Goal: Task Accomplishment & Management: Manage account settings

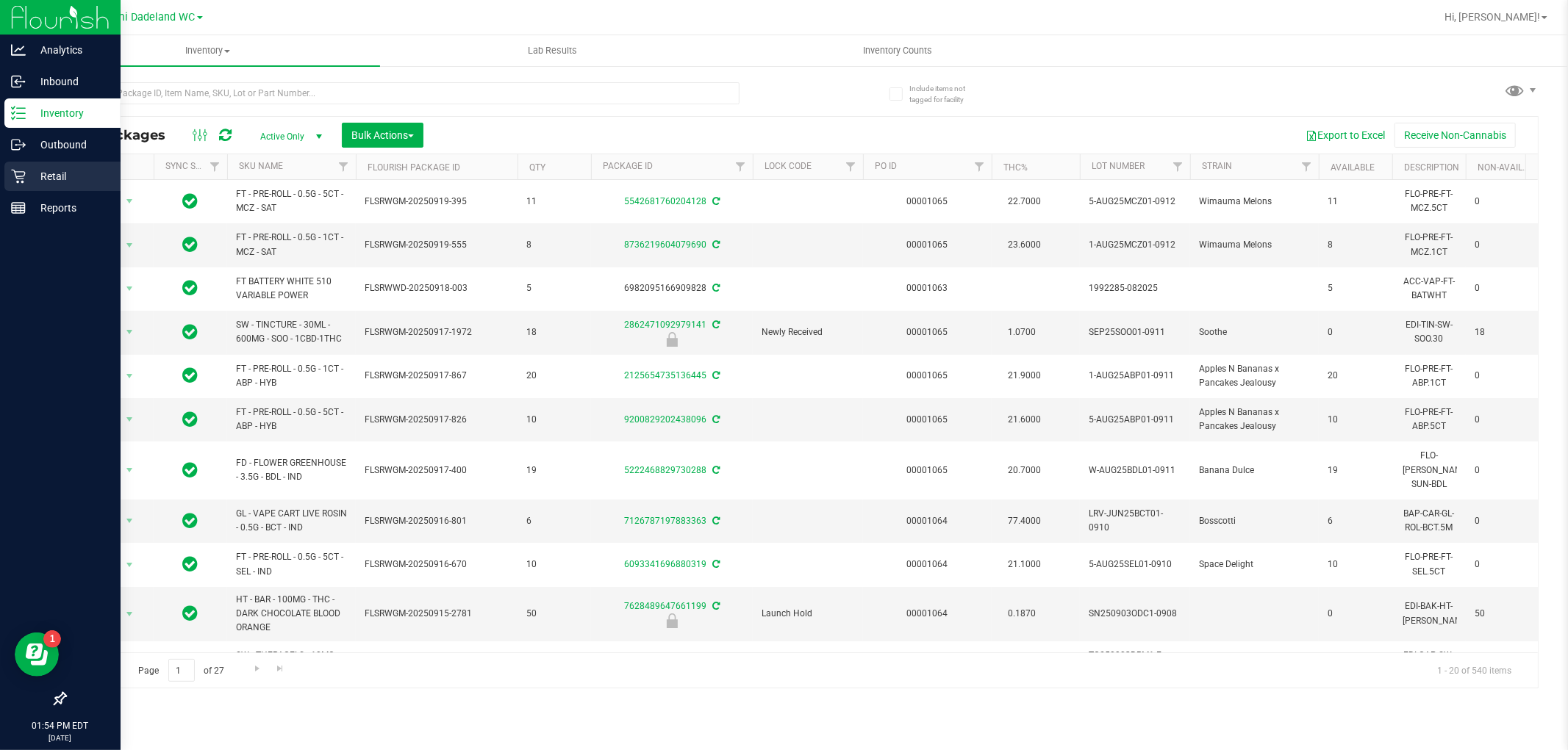
click at [22, 162] on div "Retail" at bounding box center [62, 175] width 116 height 29
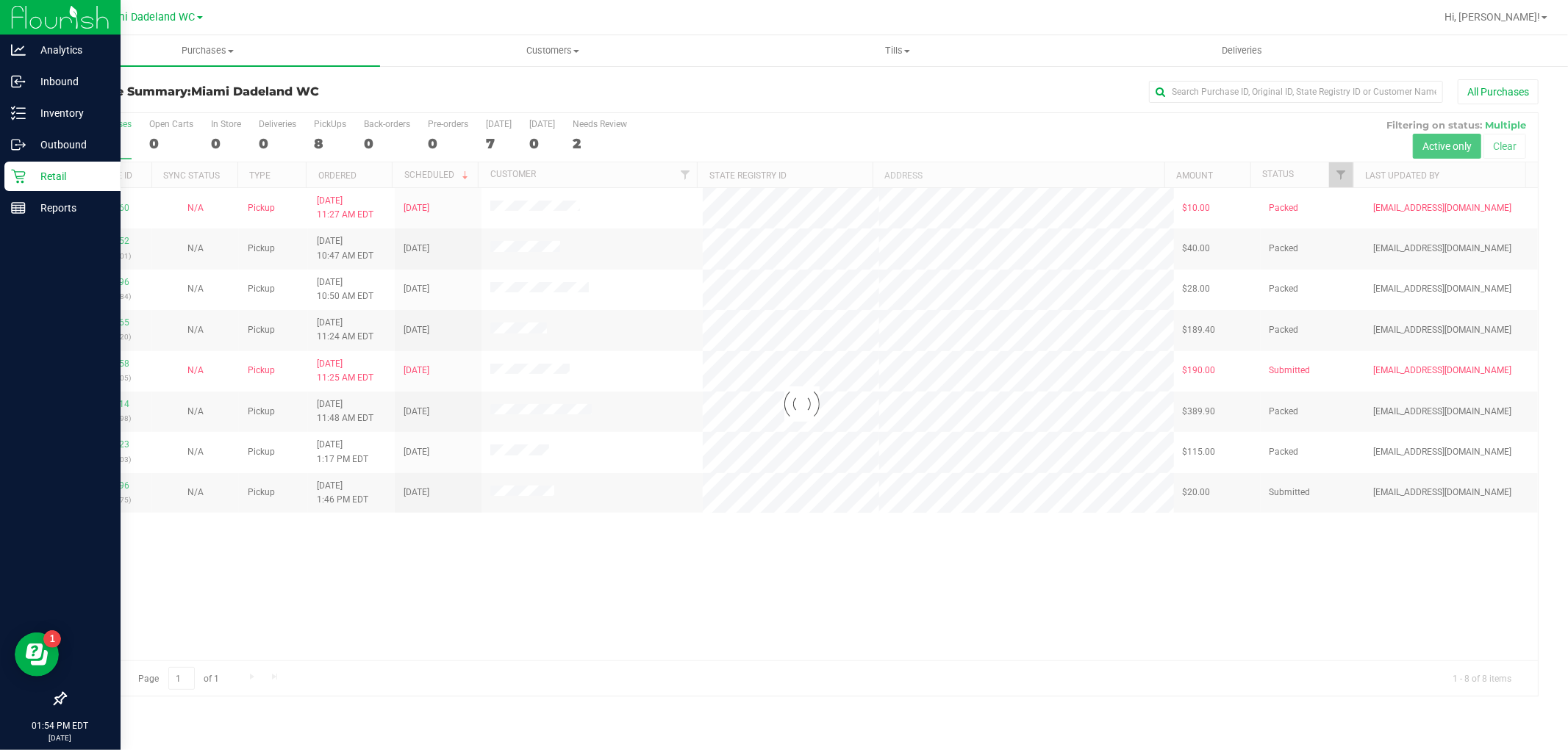
click at [320, 571] on div at bounding box center [802, 404] width 1472 height 583
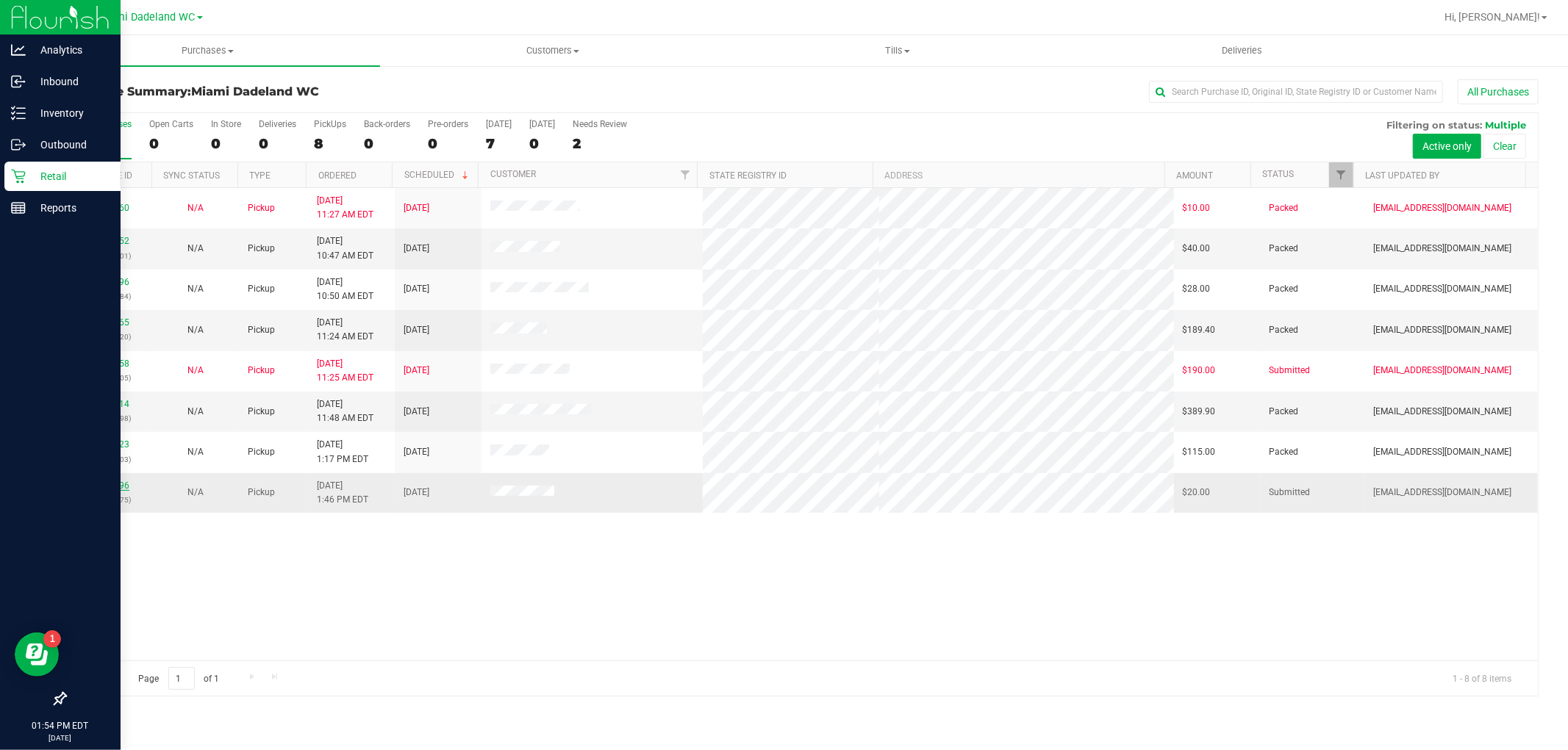
click at [121, 481] on link "12020496" at bounding box center [108, 486] width 41 height 10
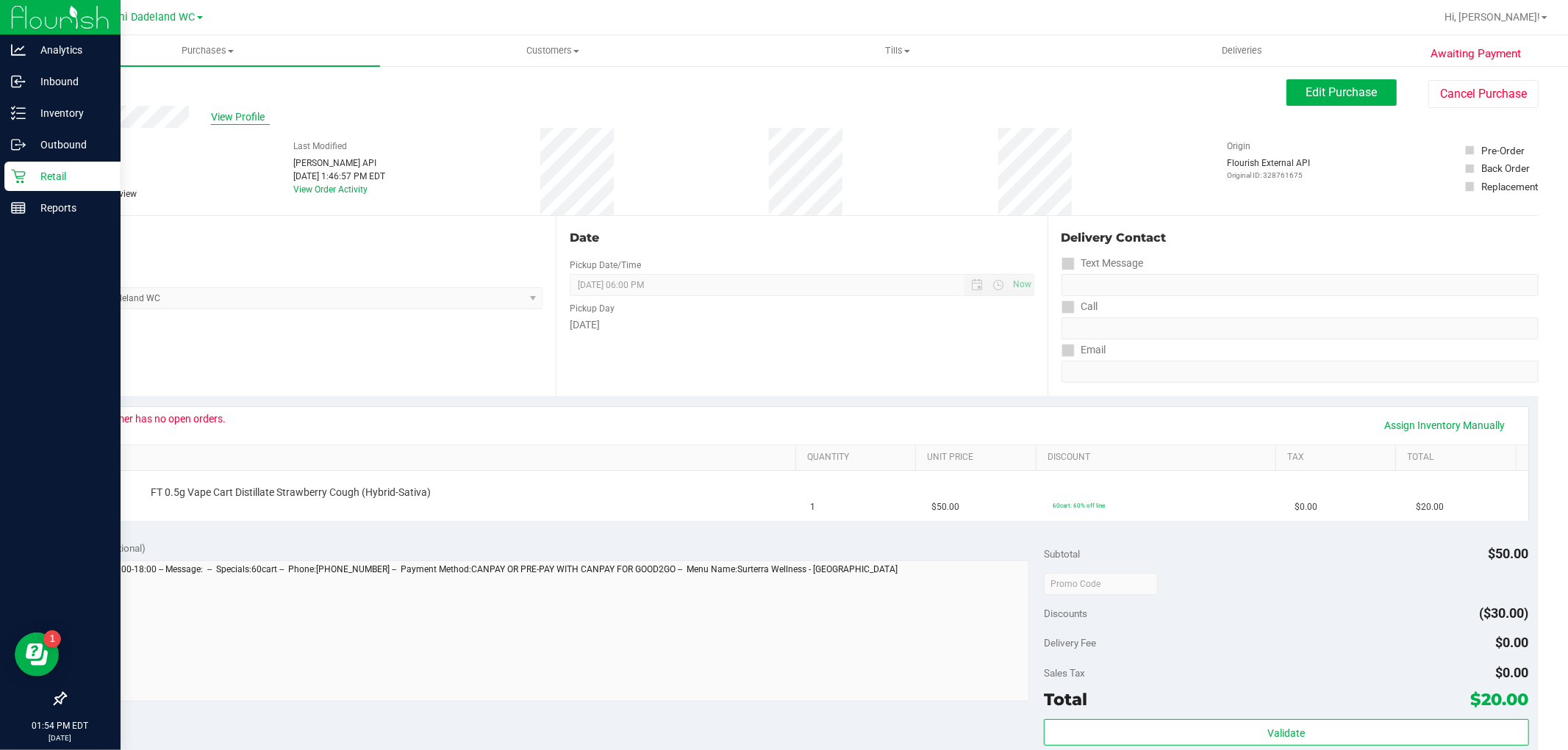
click at [241, 111] on span "View Profile" at bounding box center [240, 117] width 59 height 16
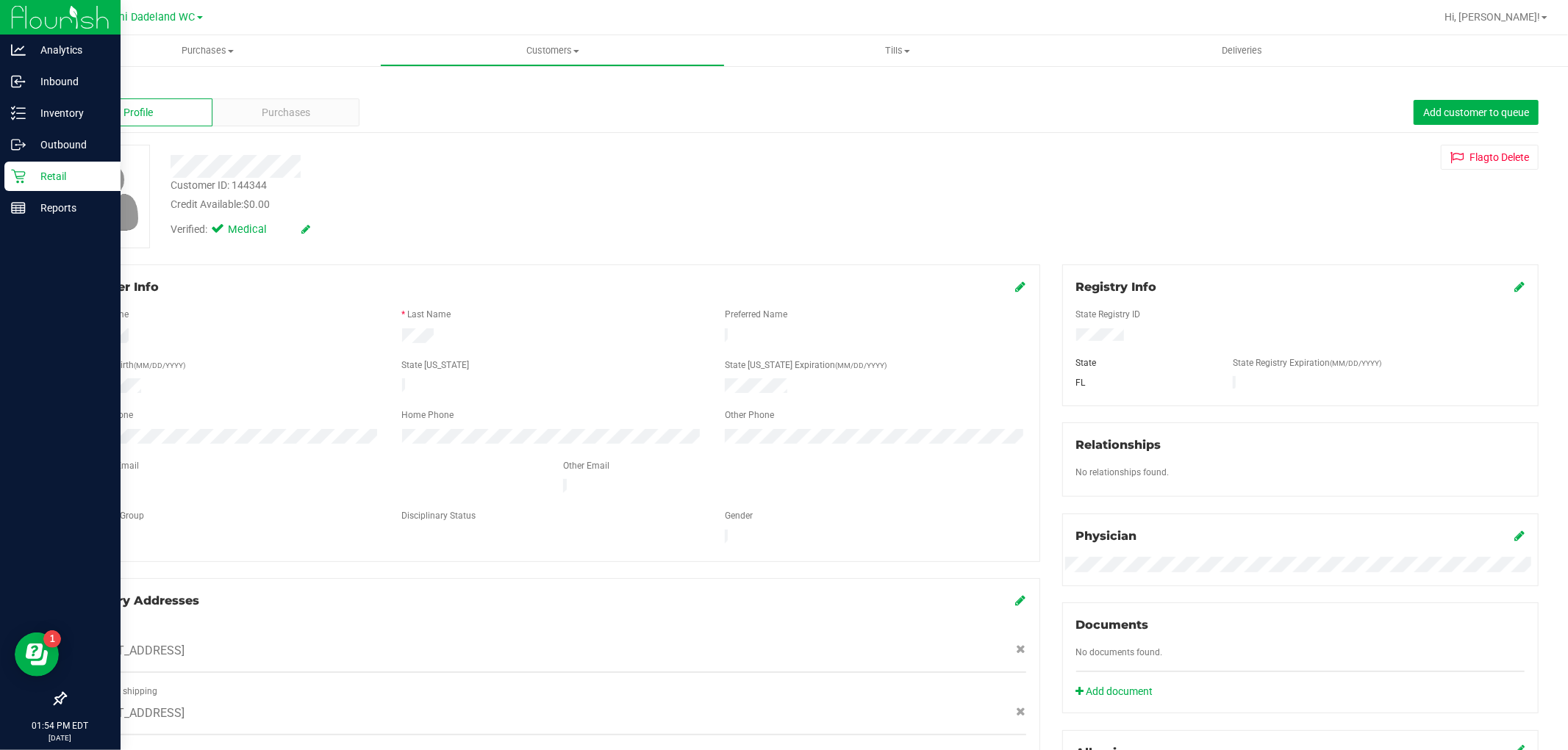
click at [151, 149] on div at bounding box center [106, 196] width 106 height 104
click at [255, 181] on div "Customer ID: 144344" at bounding box center [219, 185] width 96 height 16
click at [254, 181] on div "Customer ID: 144344" at bounding box center [219, 185] width 96 height 16
copy div "Customer ID: 144344"
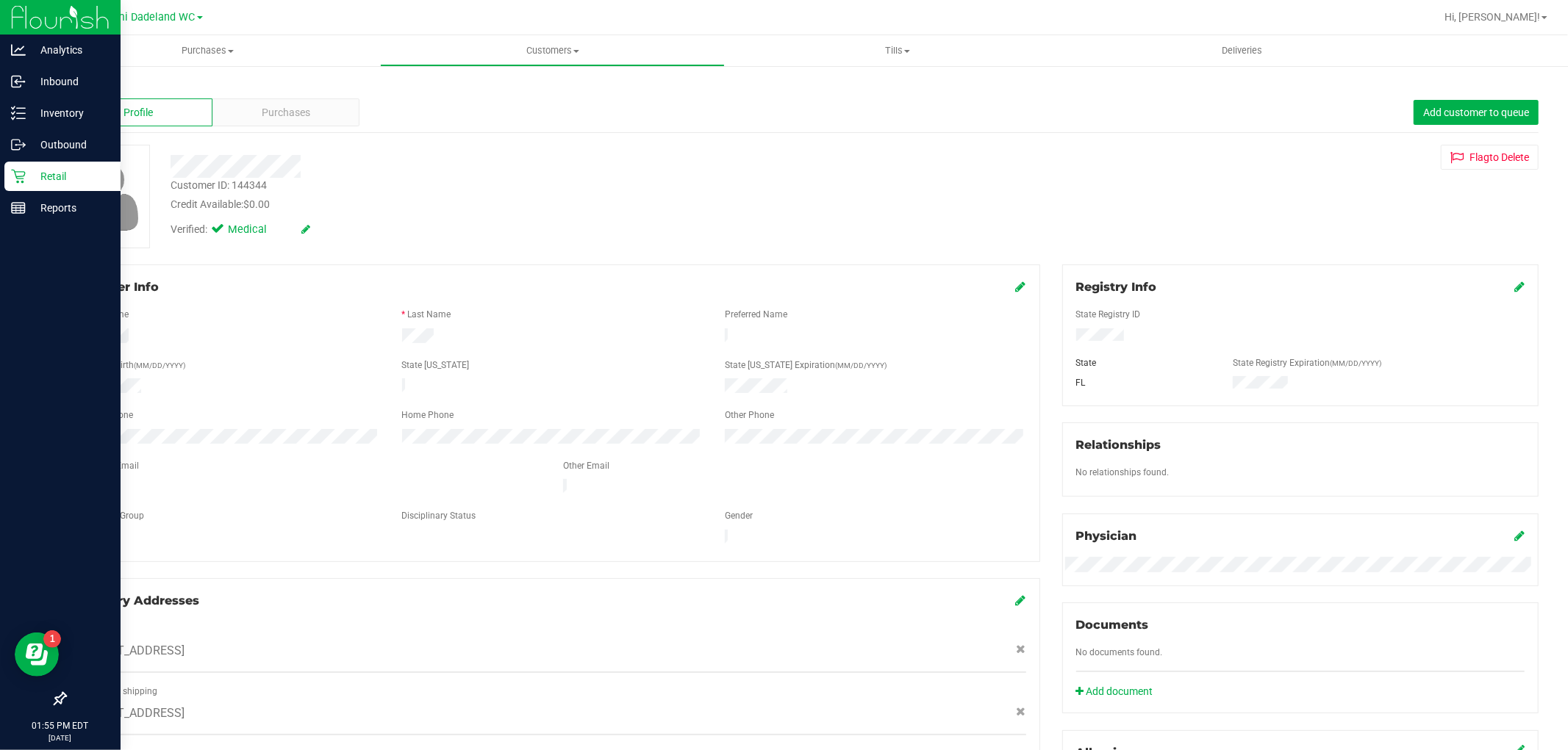
click at [1446, 397] on div "Registry Info State Registry ID State State Registry Expiration (MM/DD/YYYY) [G…" at bounding box center [1300, 335] width 477 height 141
click at [304, 94] on div "Profile Purchases Add customer to queue" at bounding box center [802, 112] width 1474 height 41
click at [310, 107] on div "Purchases" at bounding box center [286, 112] width 148 height 28
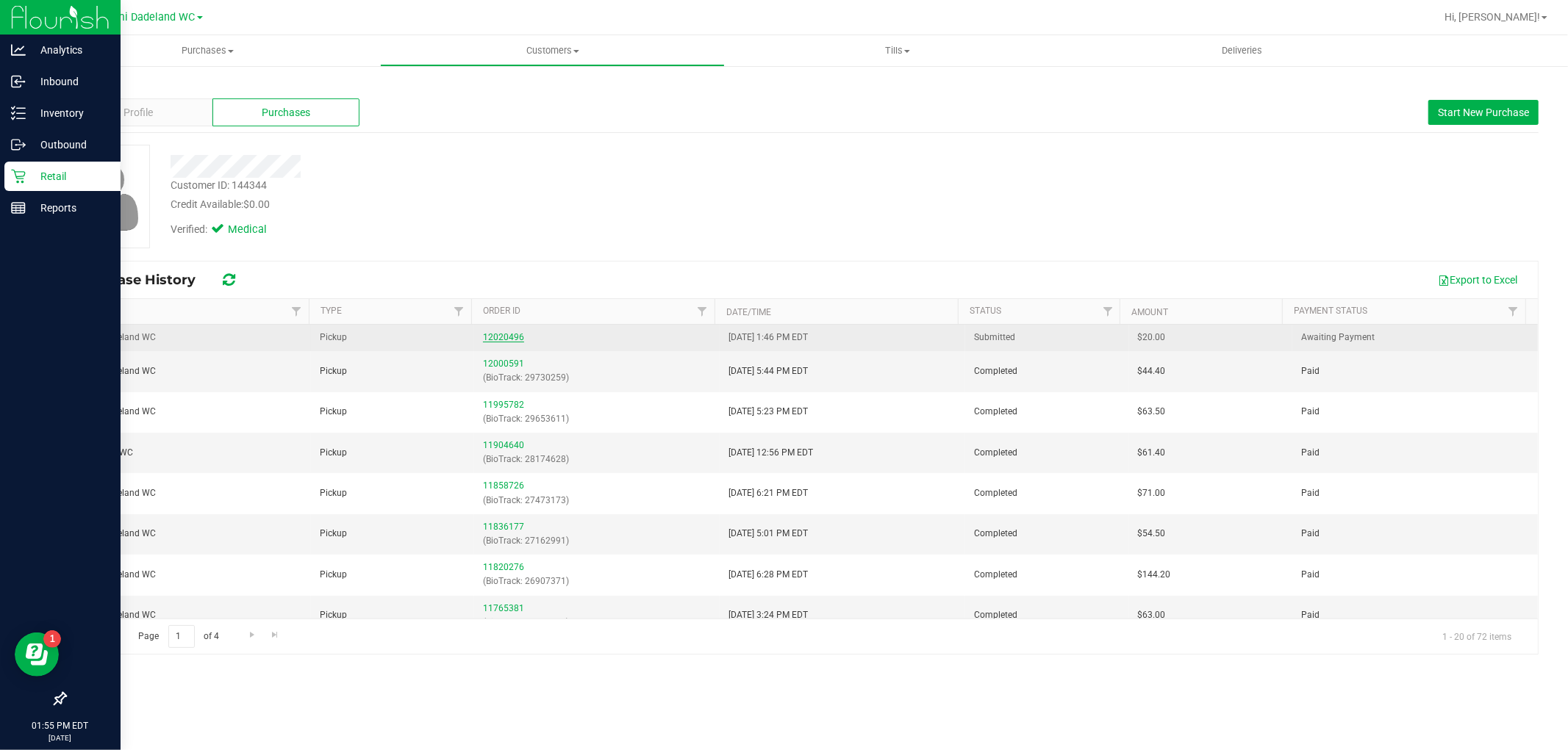
click at [516, 335] on link "12020496" at bounding box center [503, 338] width 41 height 10
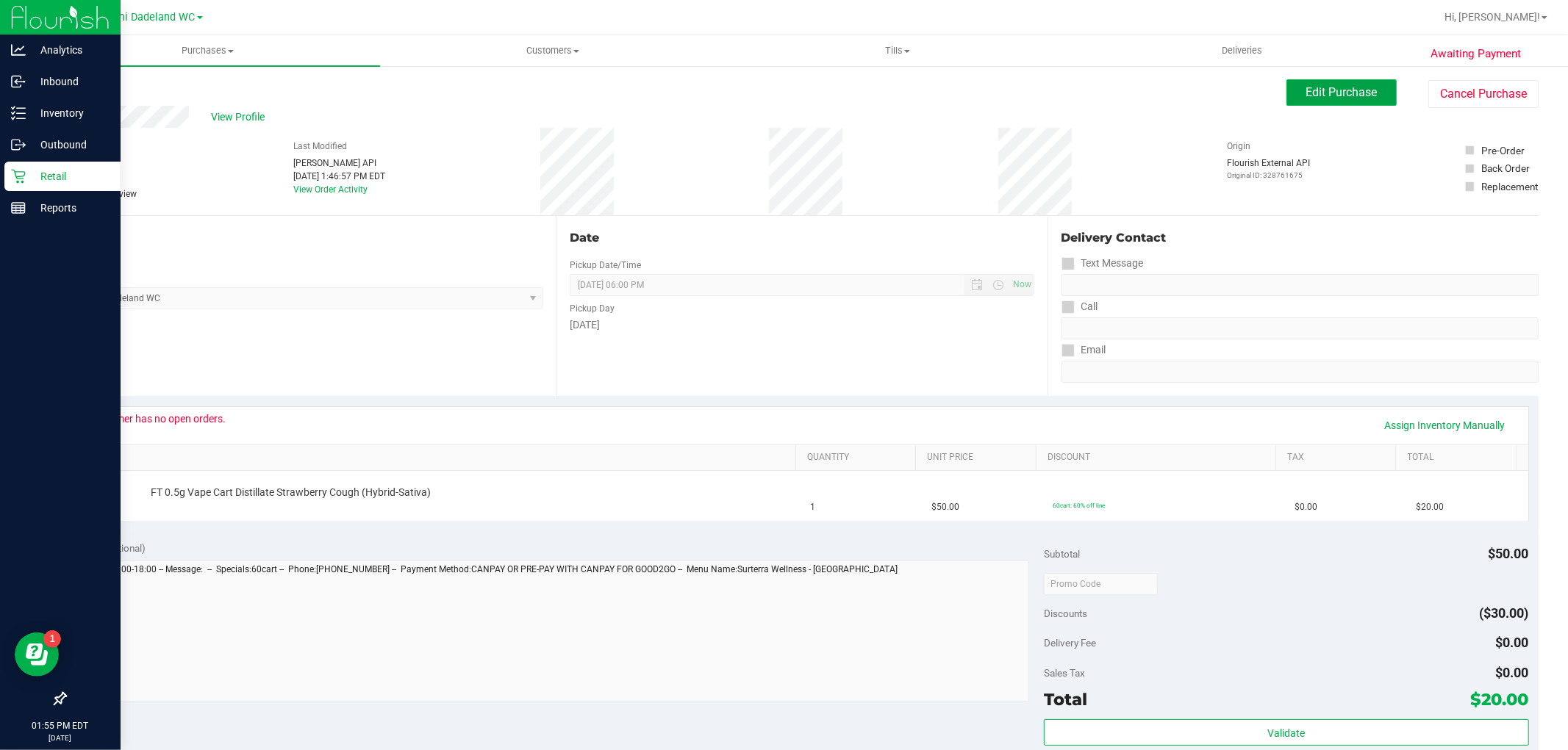
click at [1350, 96] on span "Edit Purchase" at bounding box center [1343, 92] width 72 height 14
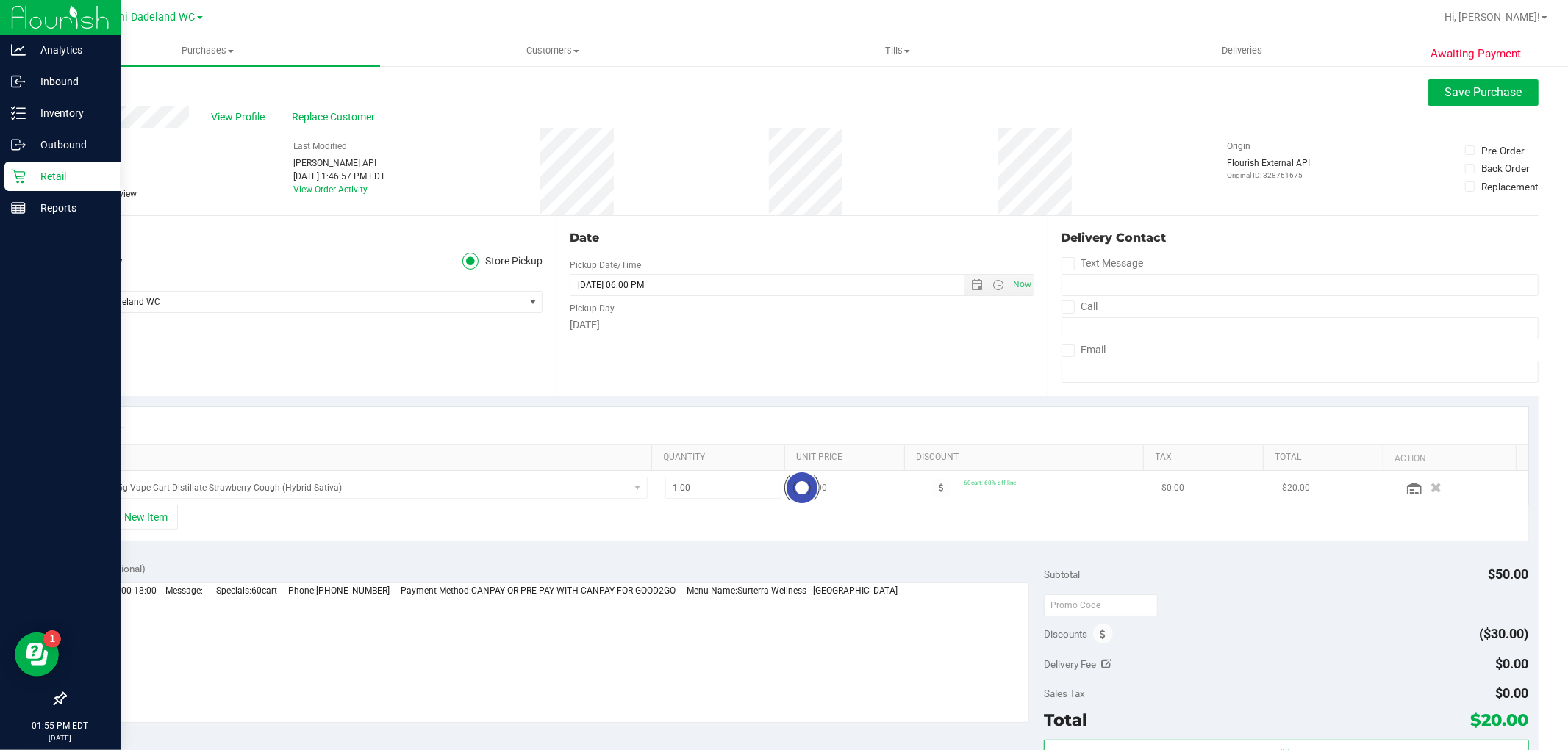
click at [92, 192] on span "Needs review" at bounding box center [111, 194] width 52 height 13
click at [0, 0] on input "Needs review" at bounding box center [0, 0] width 0 height 0
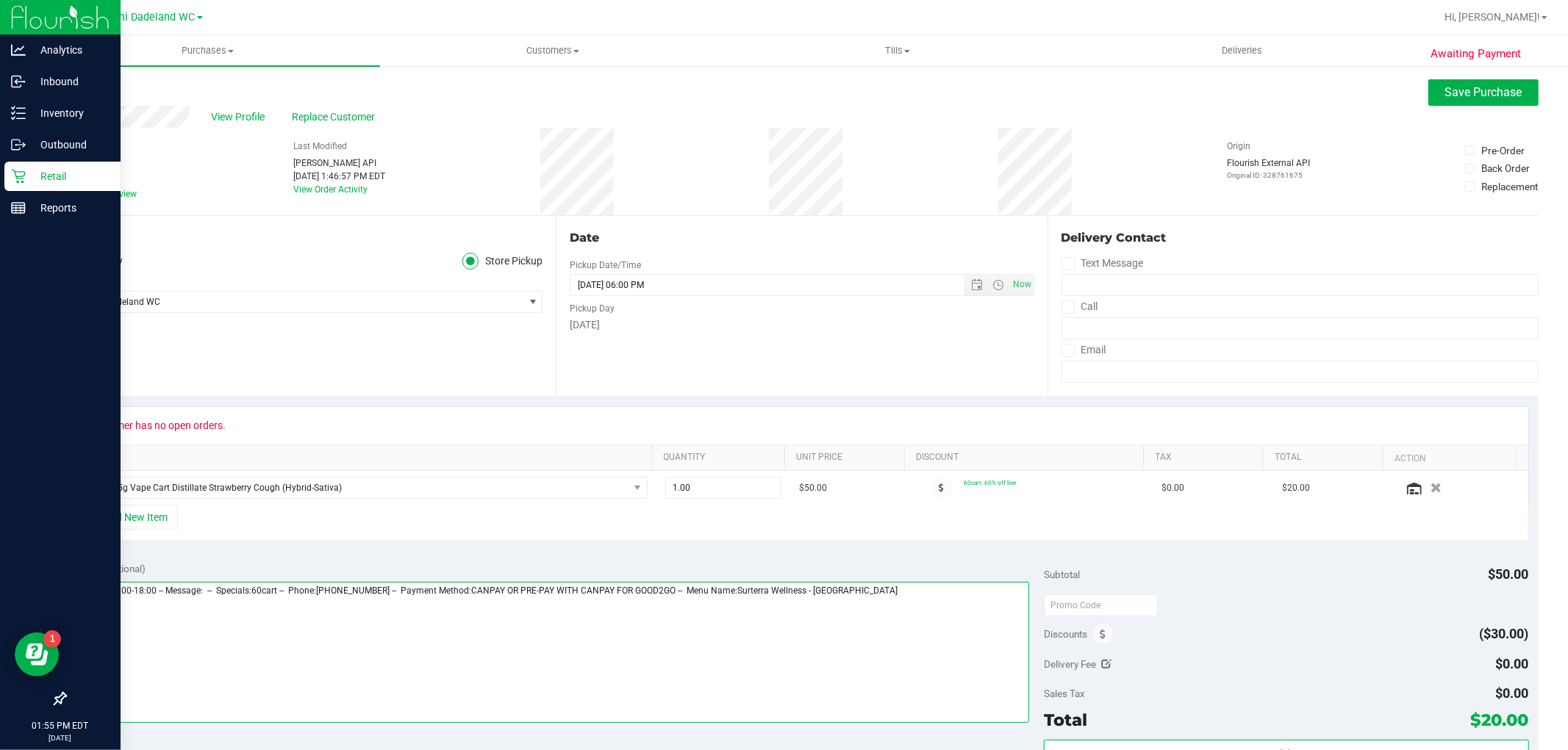
click at [935, 604] on textarea at bounding box center [552, 653] width 955 height 141
paste textarea "Hi FLCare, I have a patient who has no open orders. Can you inform them please?…"
type textarea "[DATE] 11:00-18:00 -- Message: -- Specials:60cart -- Phone:[PHONE_NUMBER] -- Pa…"
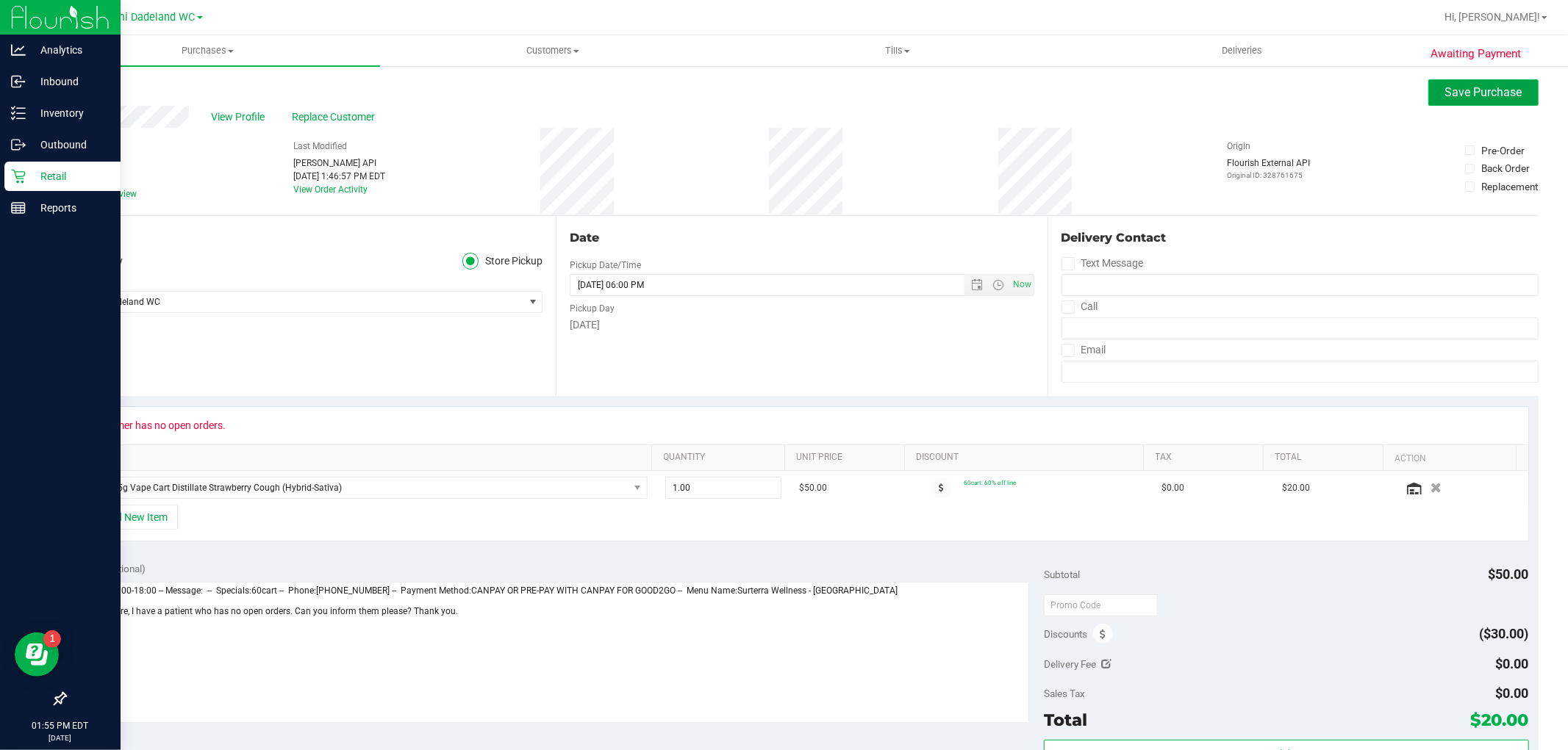
click at [1446, 86] on span "Save Purchase" at bounding box center [1484, 92] width 77 height 14
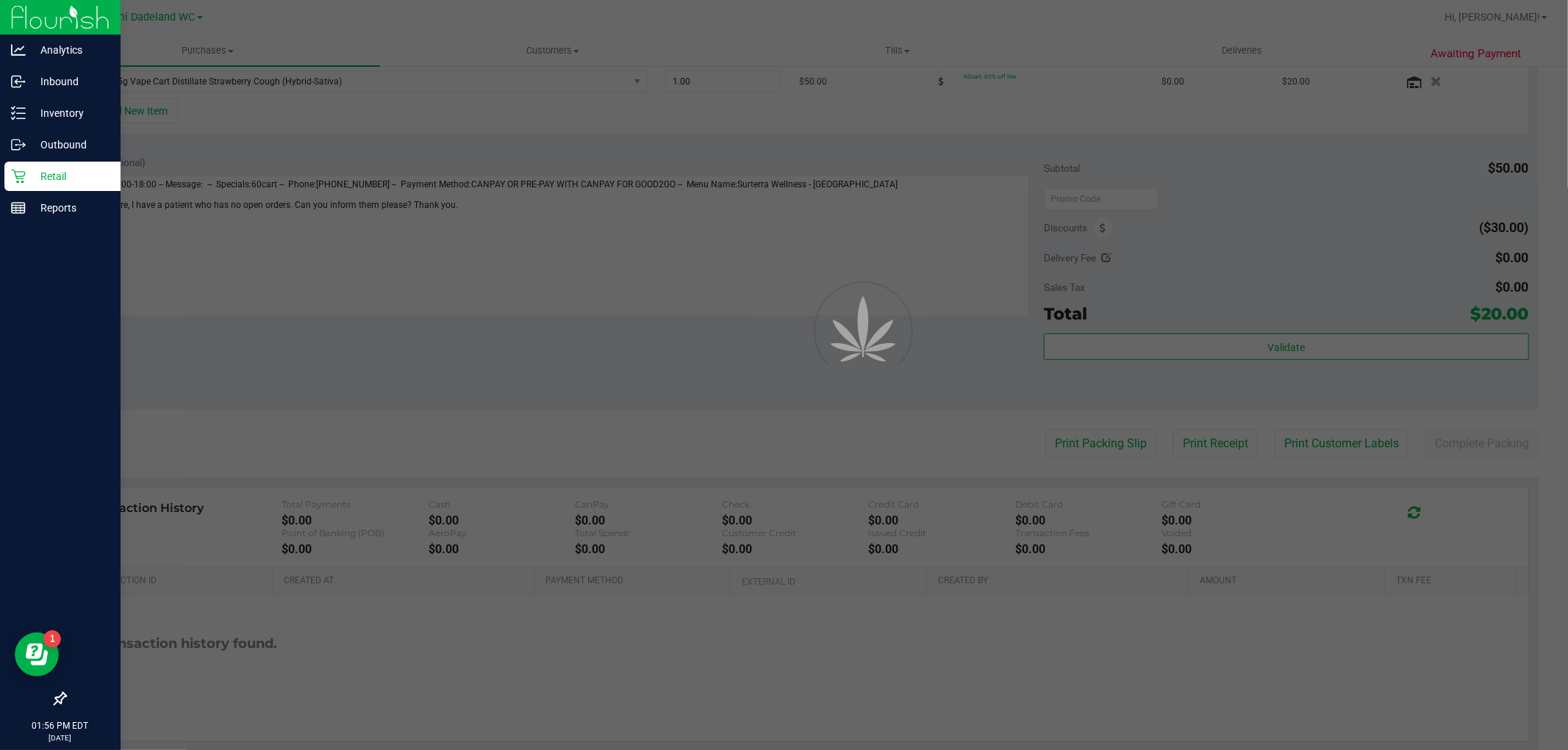
scroll to position [408, 0]
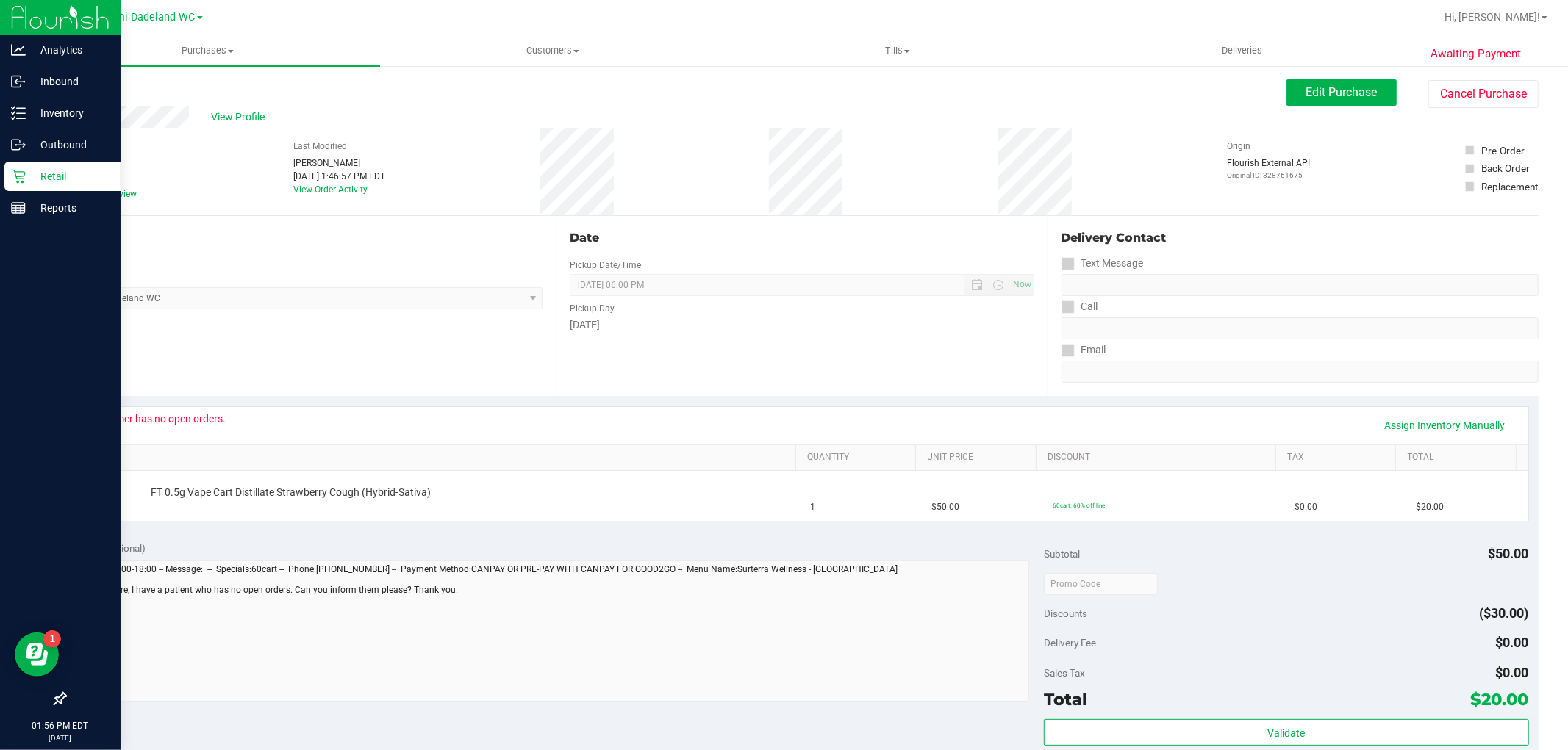
click at [50, 181] on p "Retail" at bounding box center [70, 176] width 88 height 17
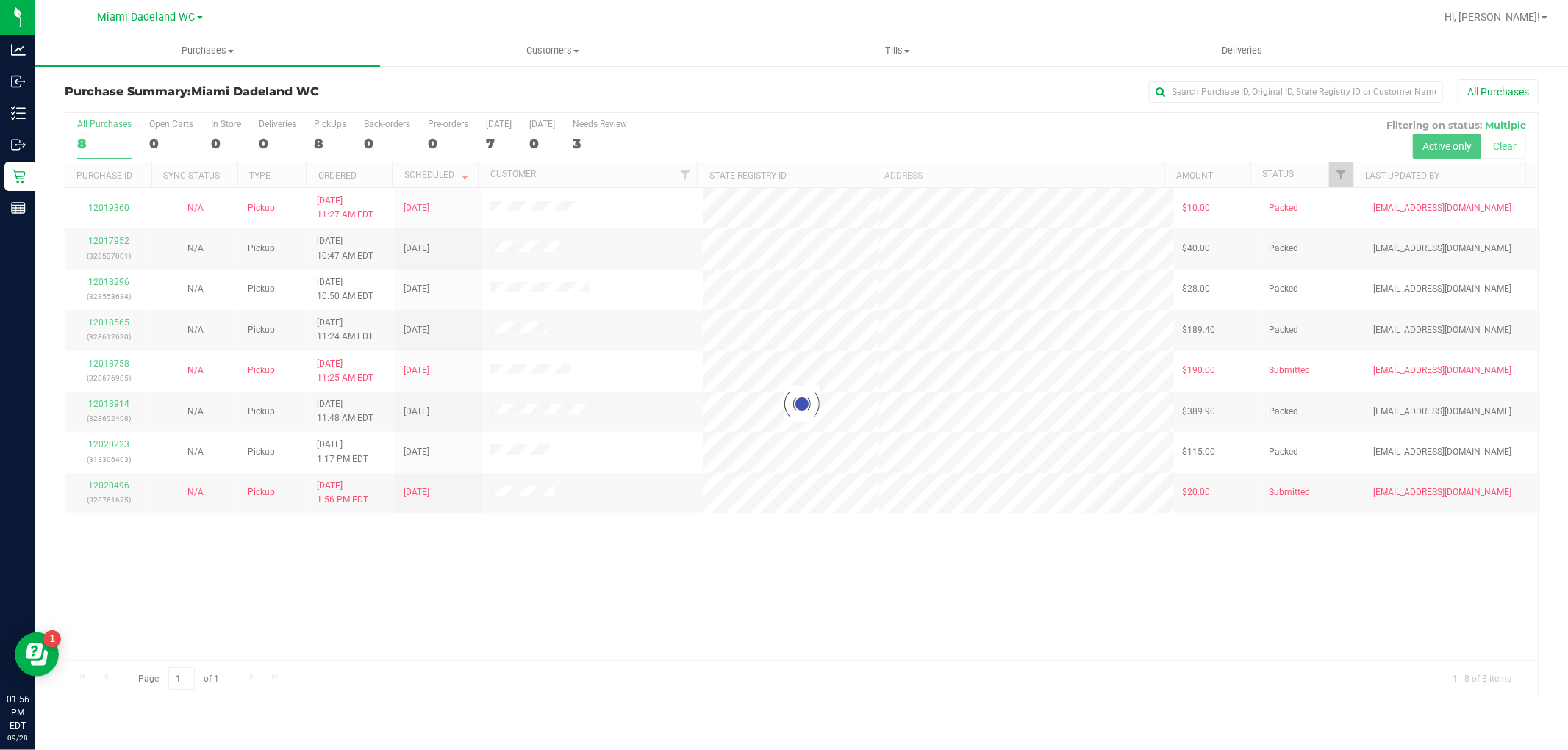
click at [722, 592] on div at bounding box center [802, 404] width 1472 height 583
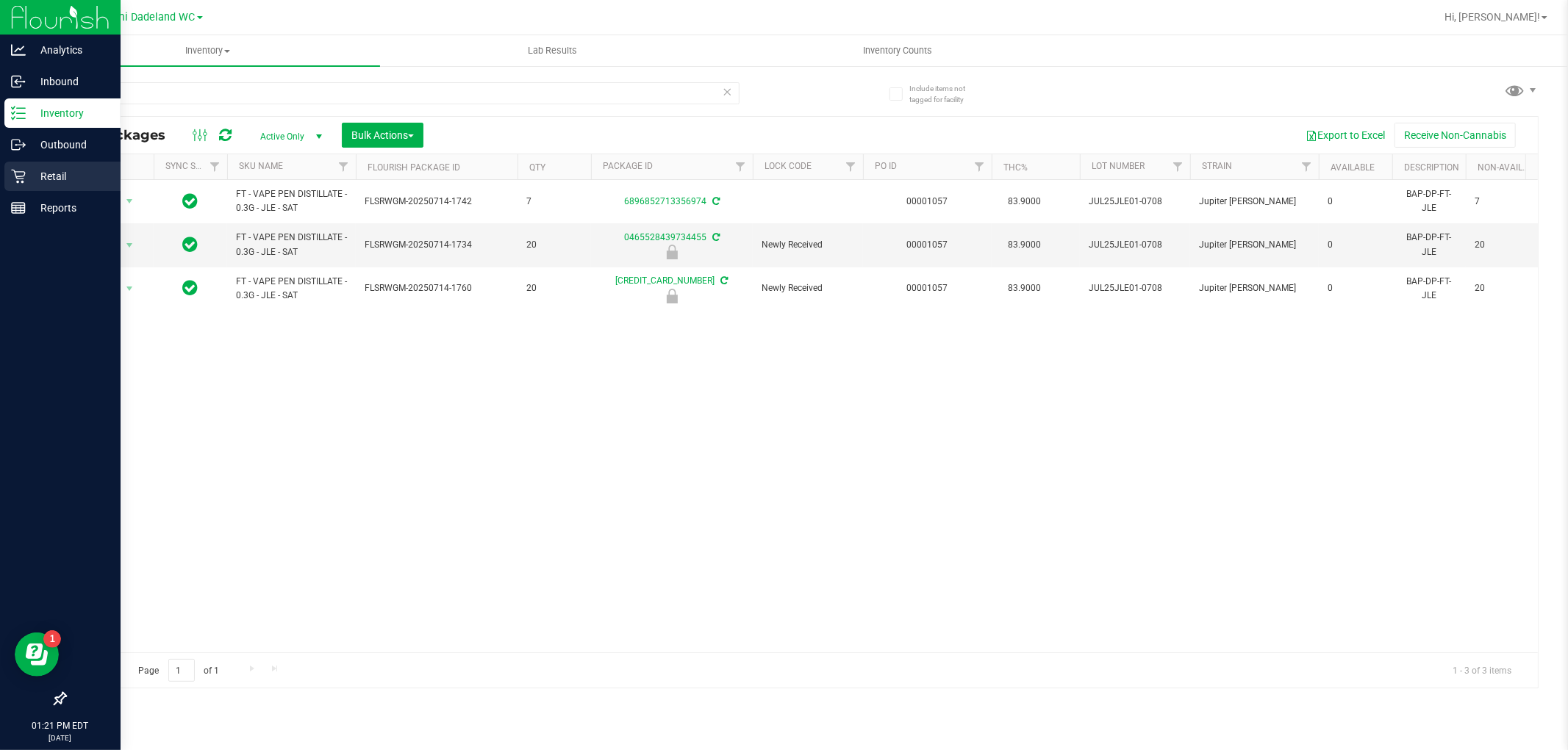
click at [22, 179] on icon at bounding box center [17, 176] width 14 height 14
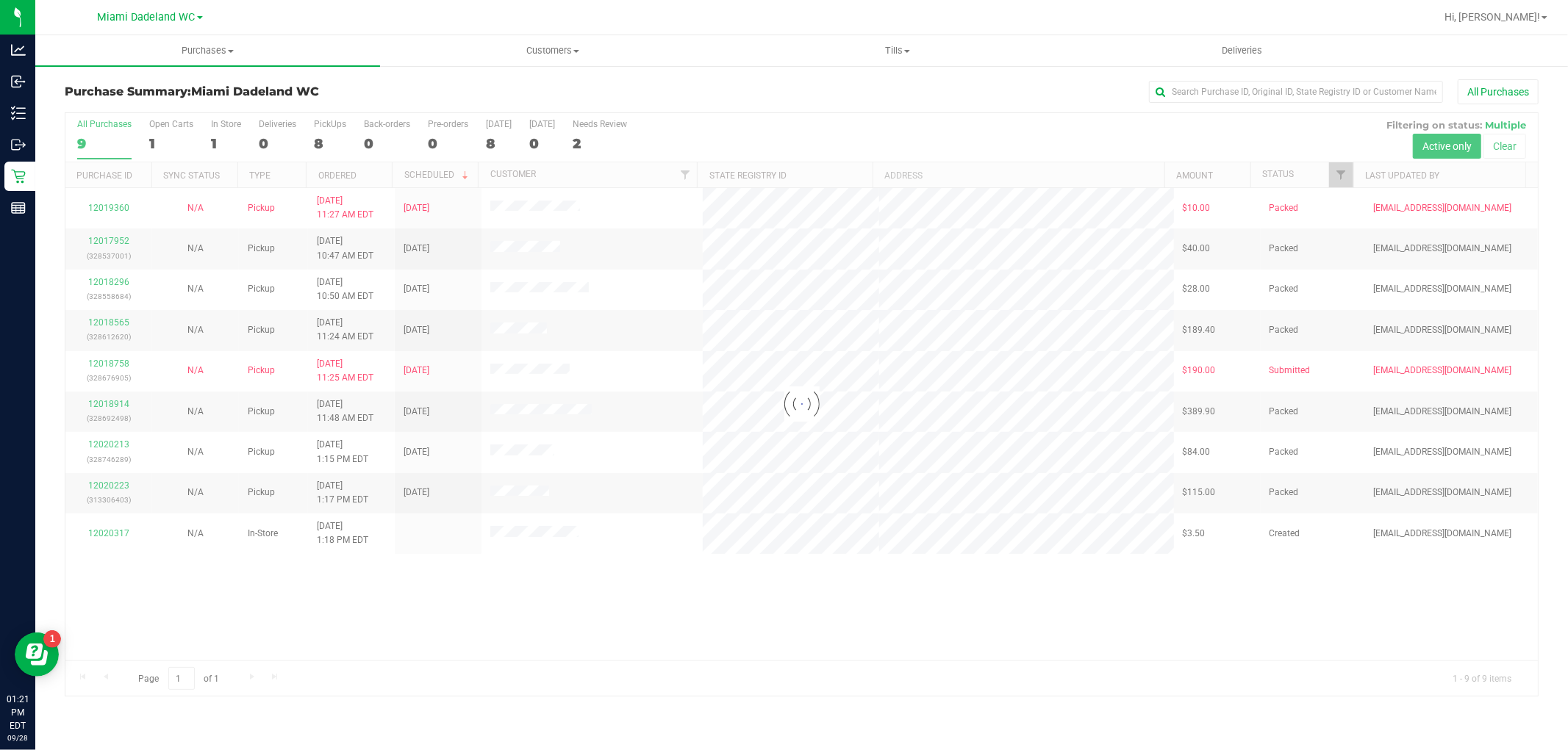
click at [357, 618] on div at bounding box center [802, 404] width 1472 height 583
